Goal: Navigation & Orientation: Find specific page/section

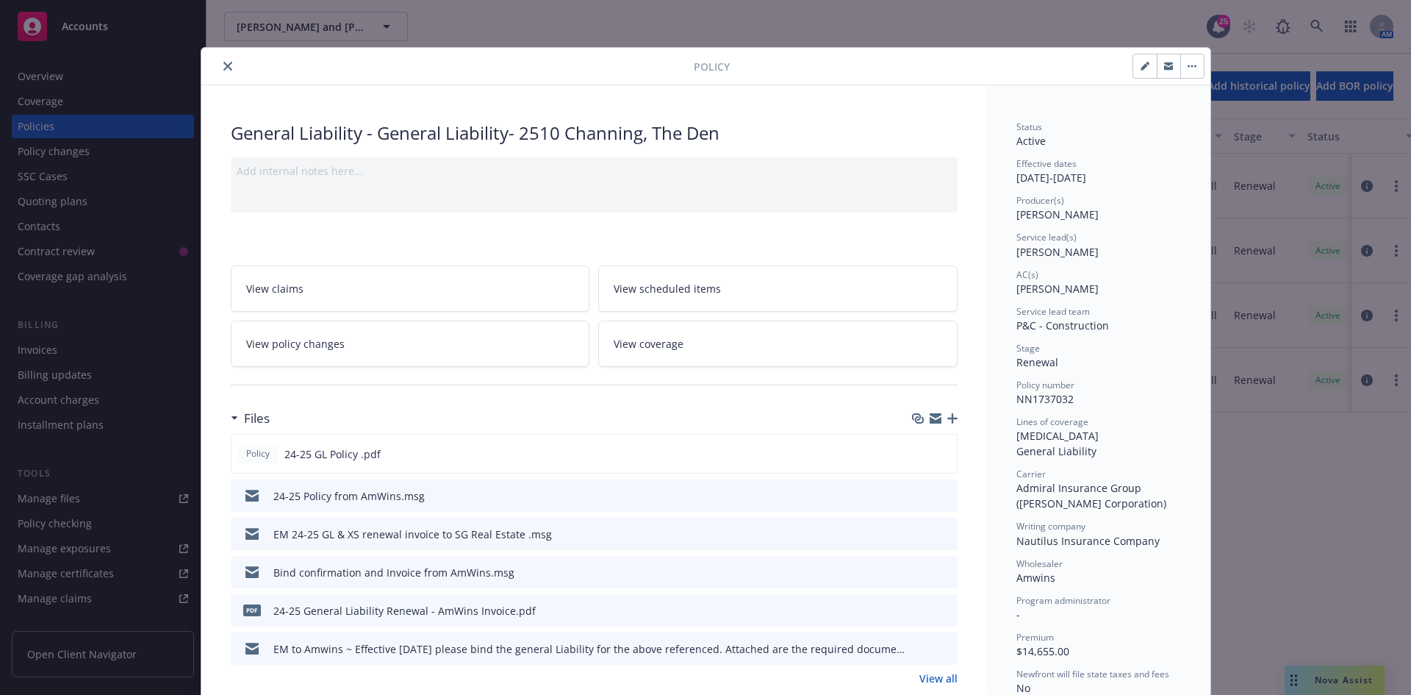
scroll to position [44, 0]
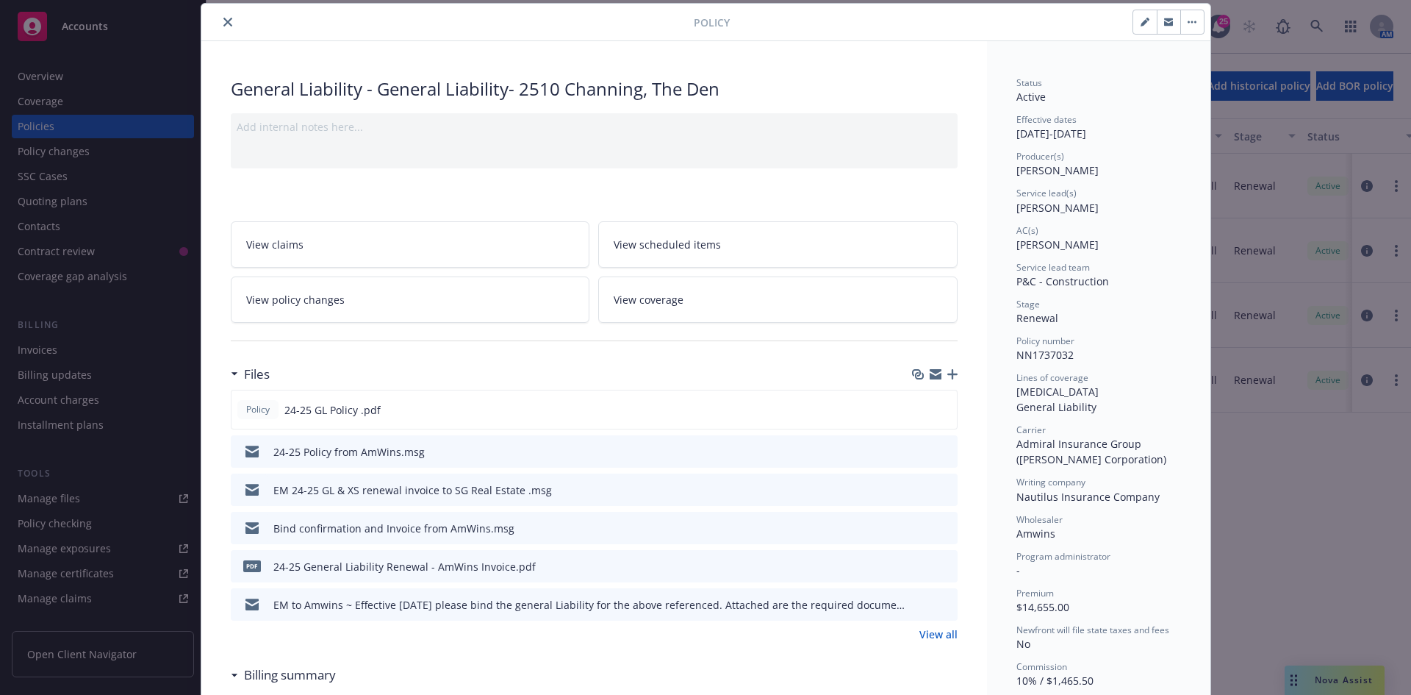
click at [223, 18] on button "close" at bounding box center [228, 22] width 18 height 18
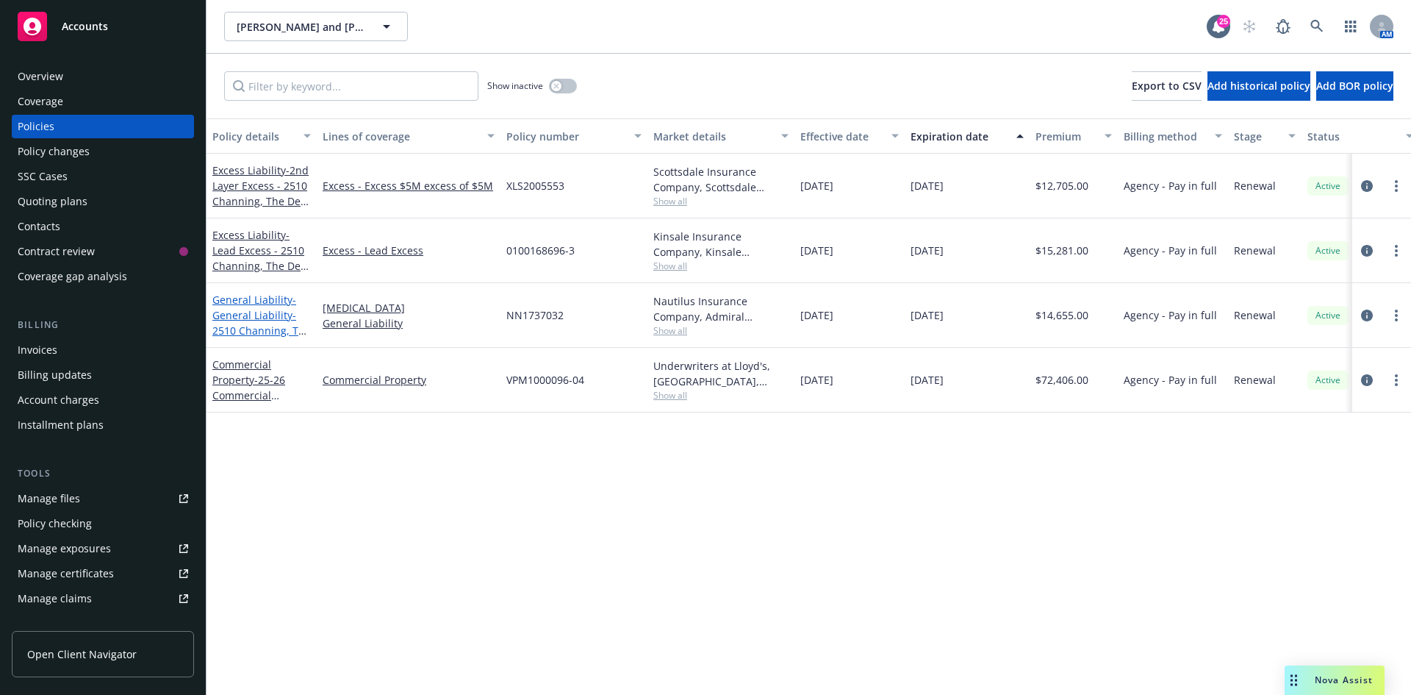
click at [254, 321] on span "- General Liability- 2510 Channing, The Den" at bounding box center [261, 323] width 99 height 60
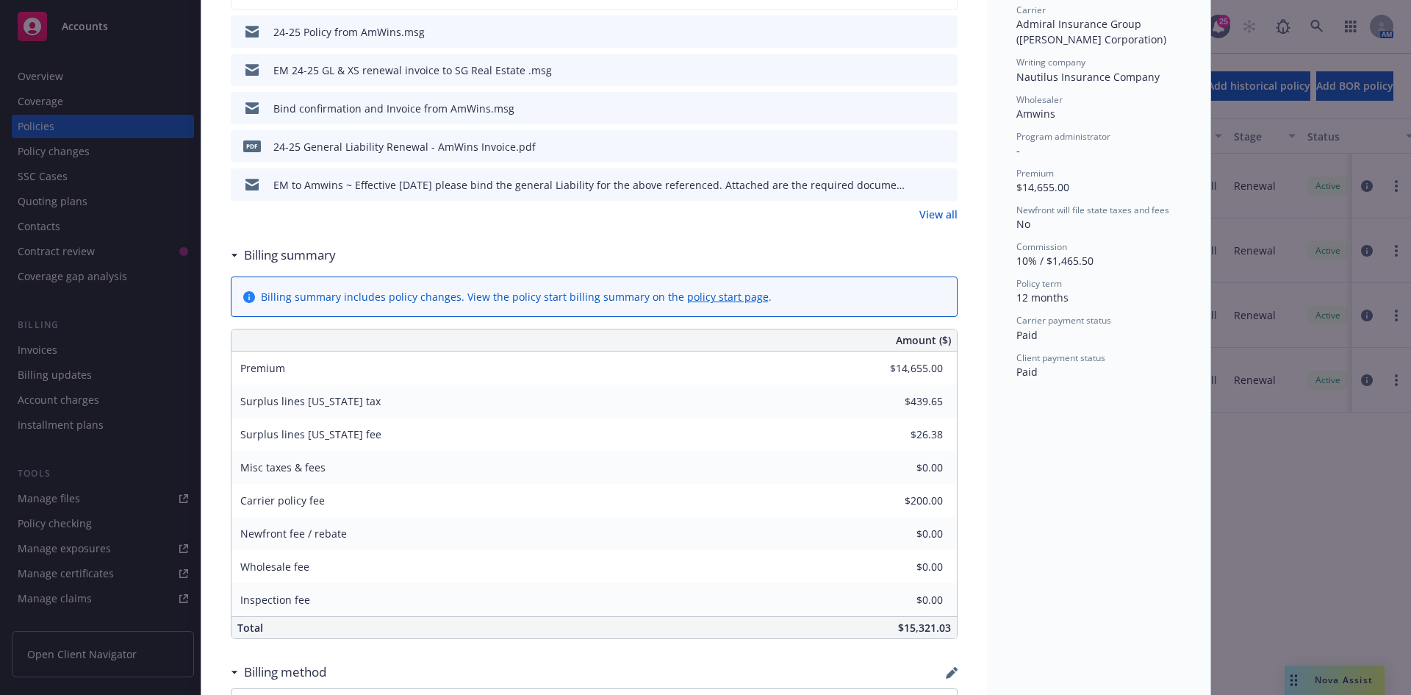
scroll to position [559, 0]
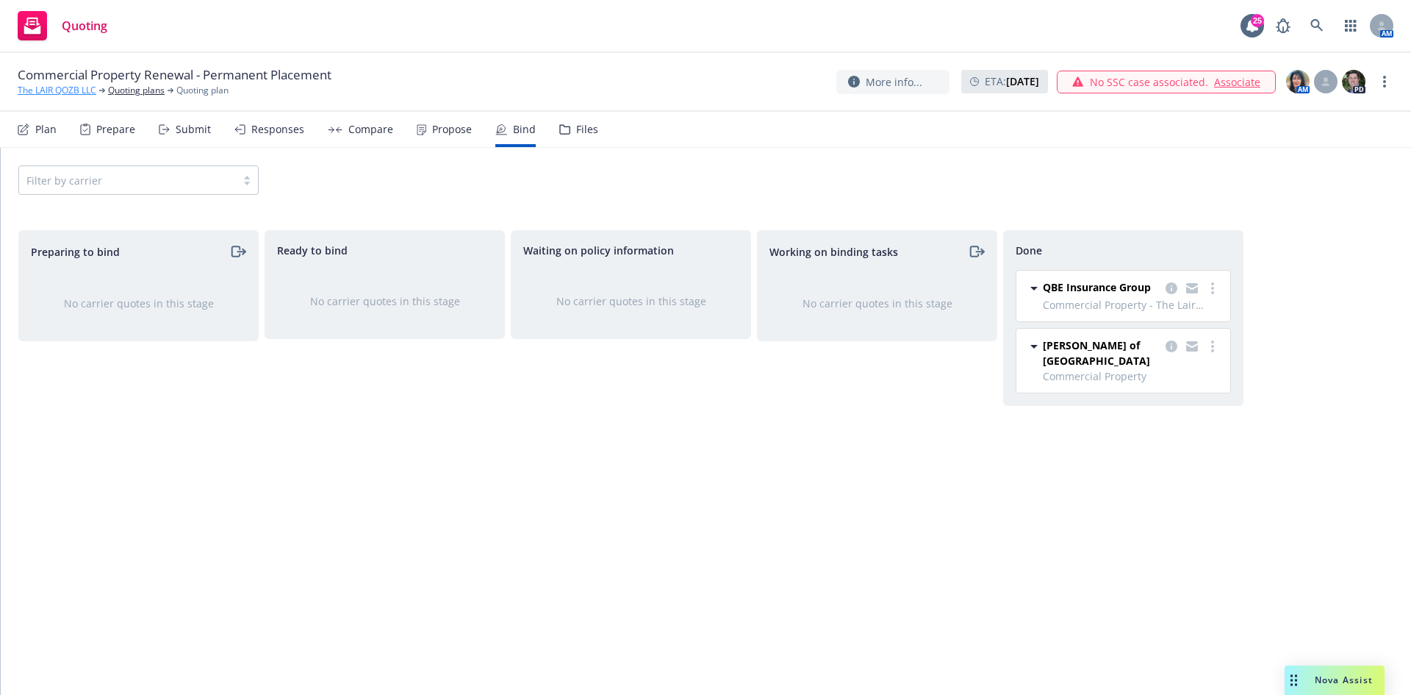
click at [61, 89] on link "The LAIR QOZB LLC" at bounding box center [57, 90] width 79 height 13
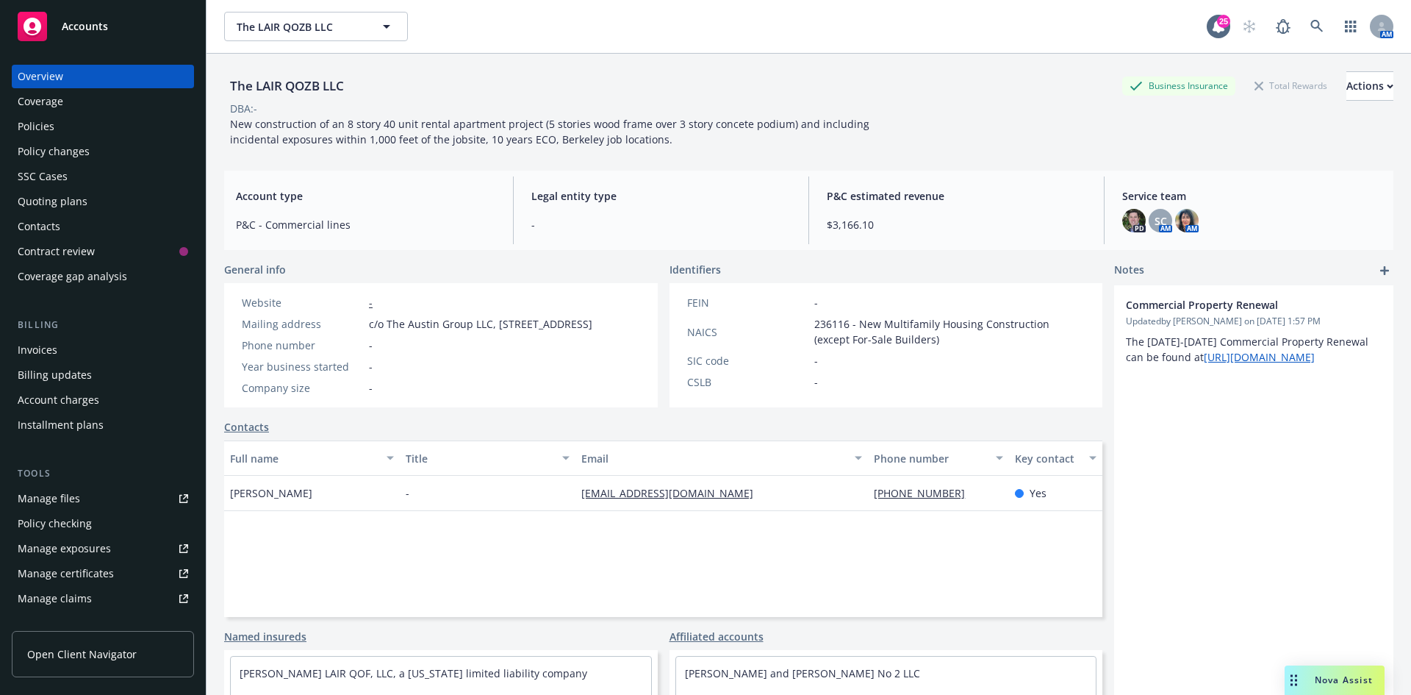
click at [81, 35] on div "Accounts" at bounding box center [103, 26] width 171 height 29
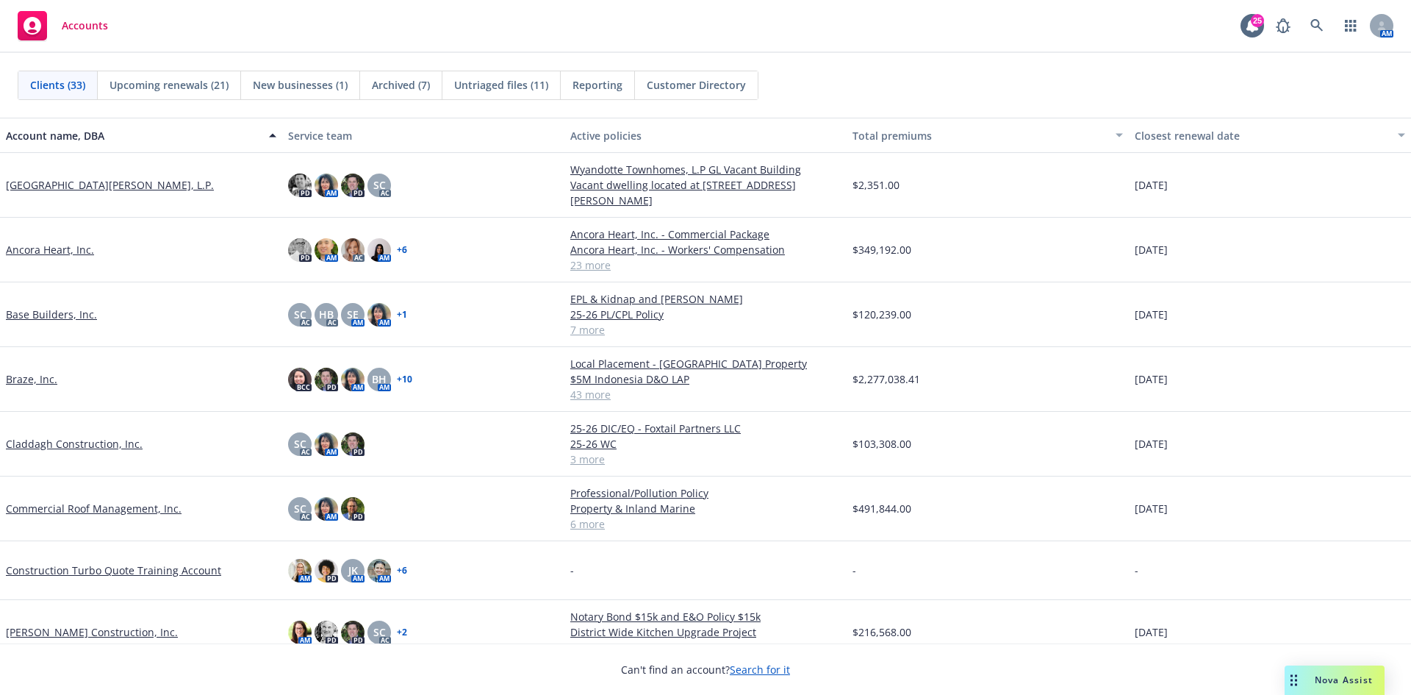
click at [57, 315] on link "Base Builders, Inc." at bounding box center [51, 314] width 91 height 15
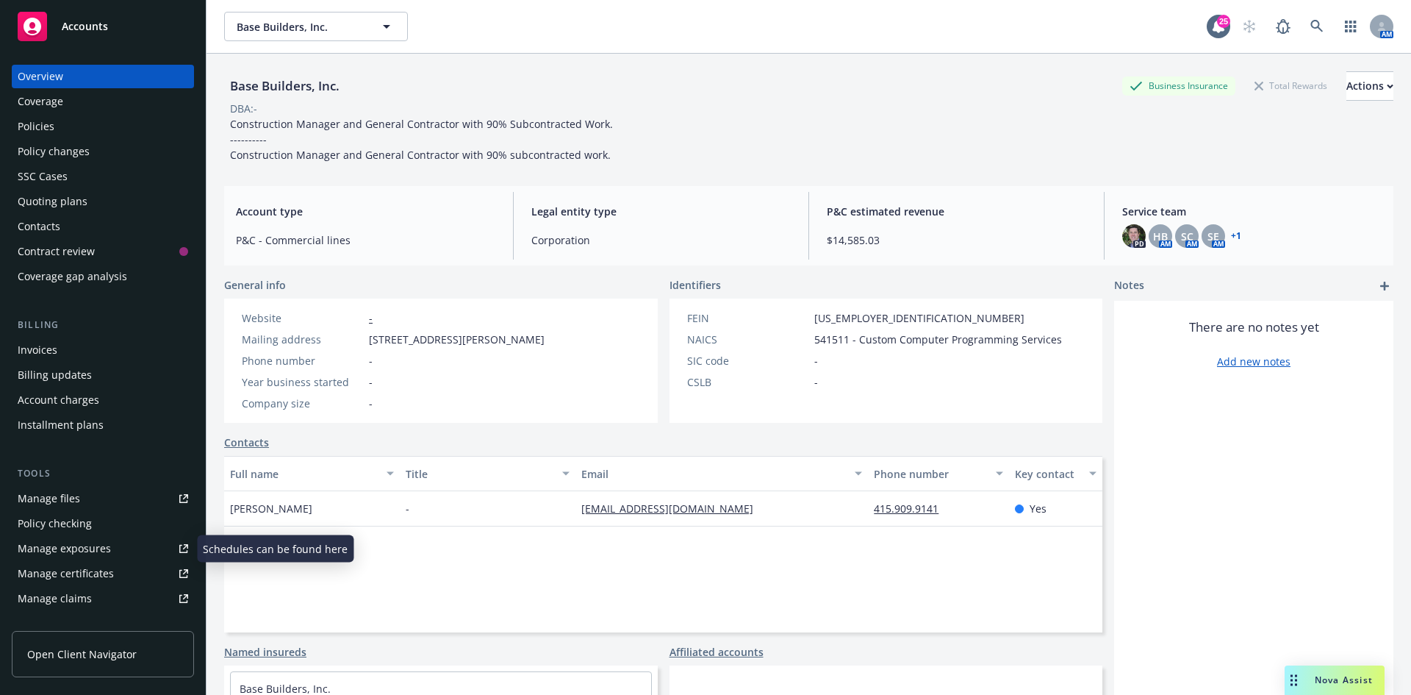
click at [61, 569] on div "Manage certificates" at bounding box center [66, 574] width 96 height 24
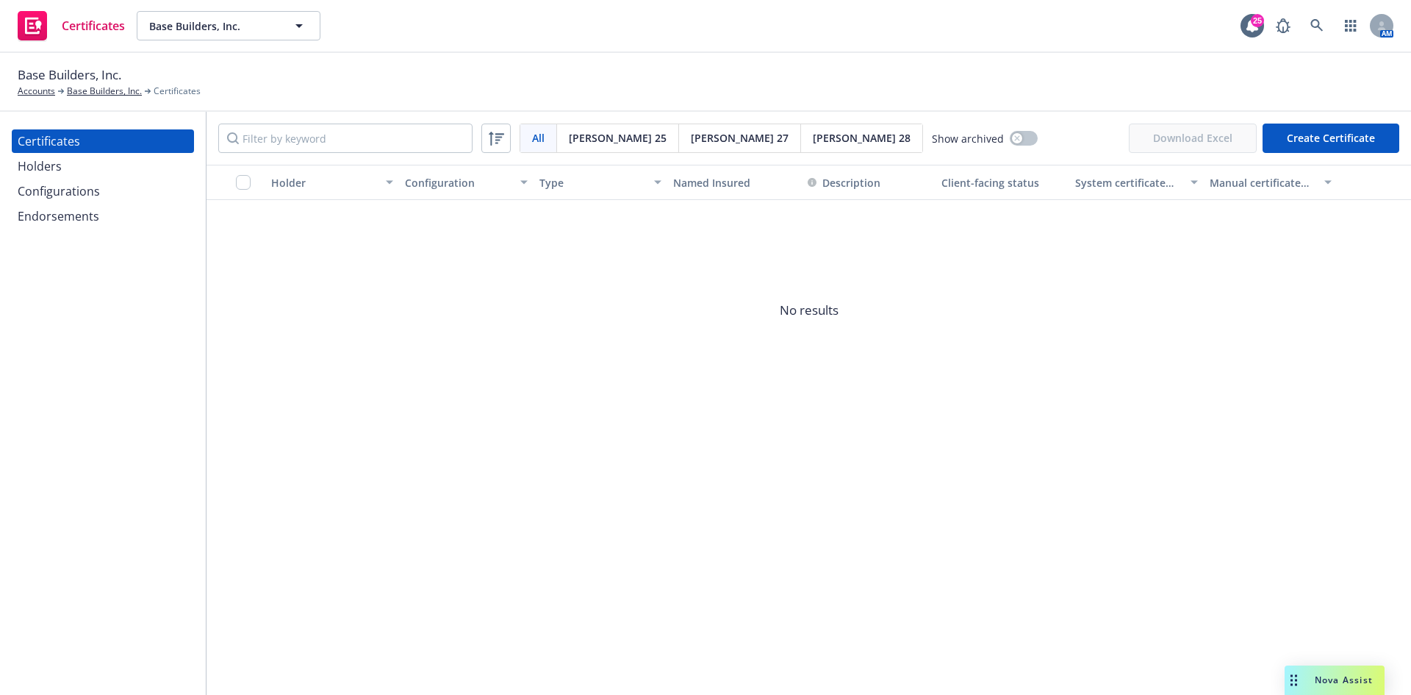
click at [85, 161] on div "Holders" at bounding box center [103, 166] width 171 height 24
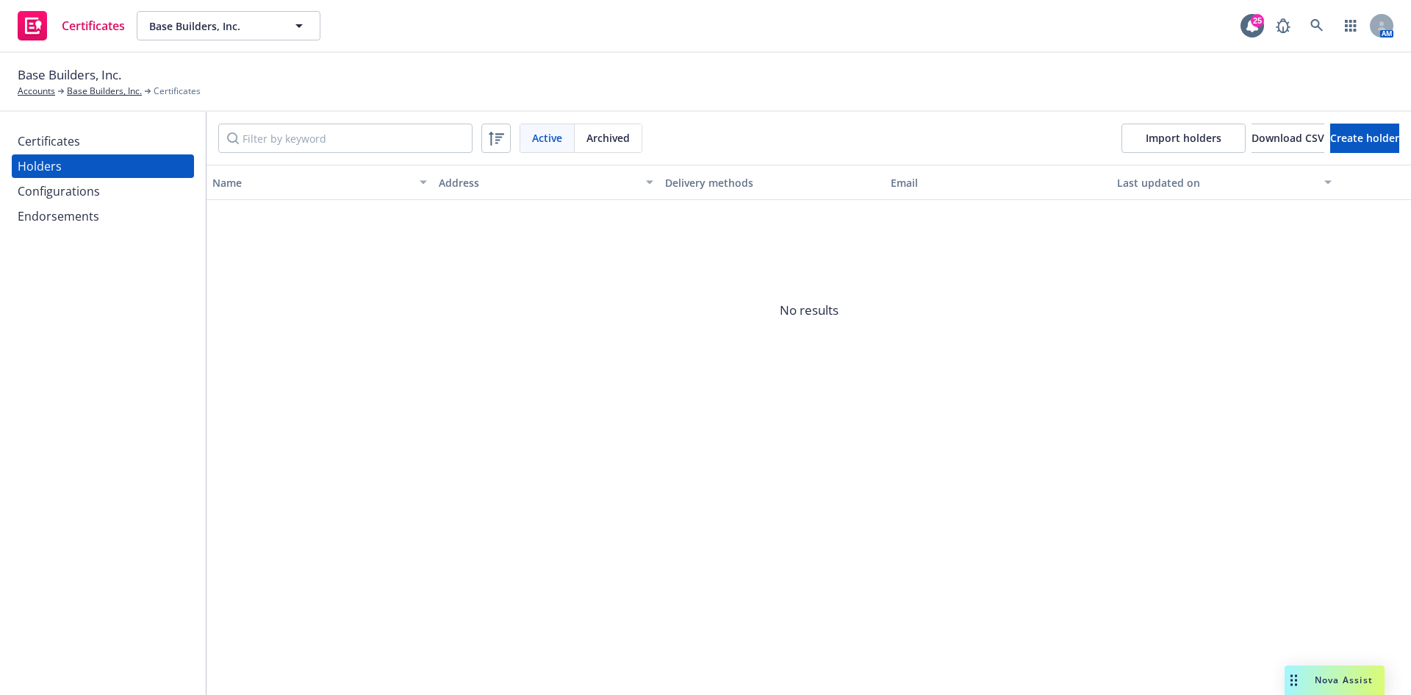
click at [84, 185] on div "Configurations" at bounding box center [59, 191] width 82 height 24
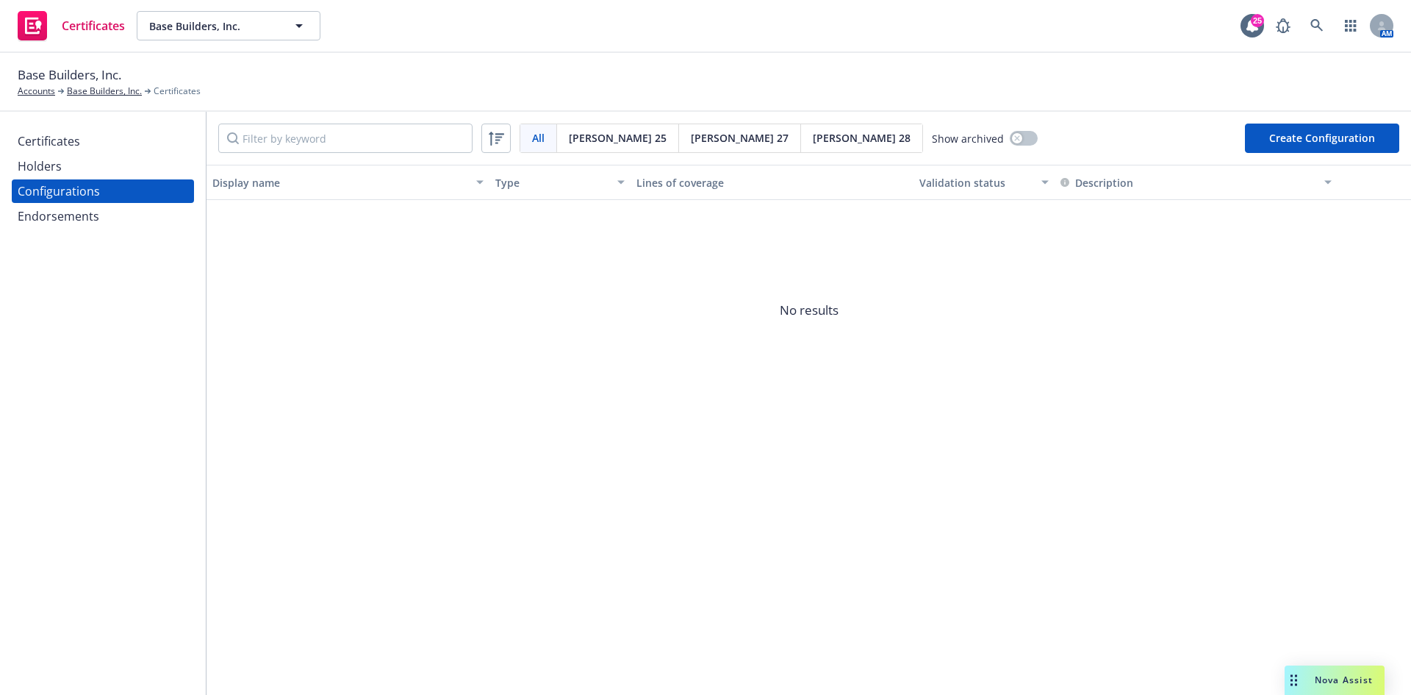
click at [83, 221] on div "Endorsements" at bounding box center [59, 216] width 82 height 24
